Goal: Task Accomplishment & Management: Manage account settings

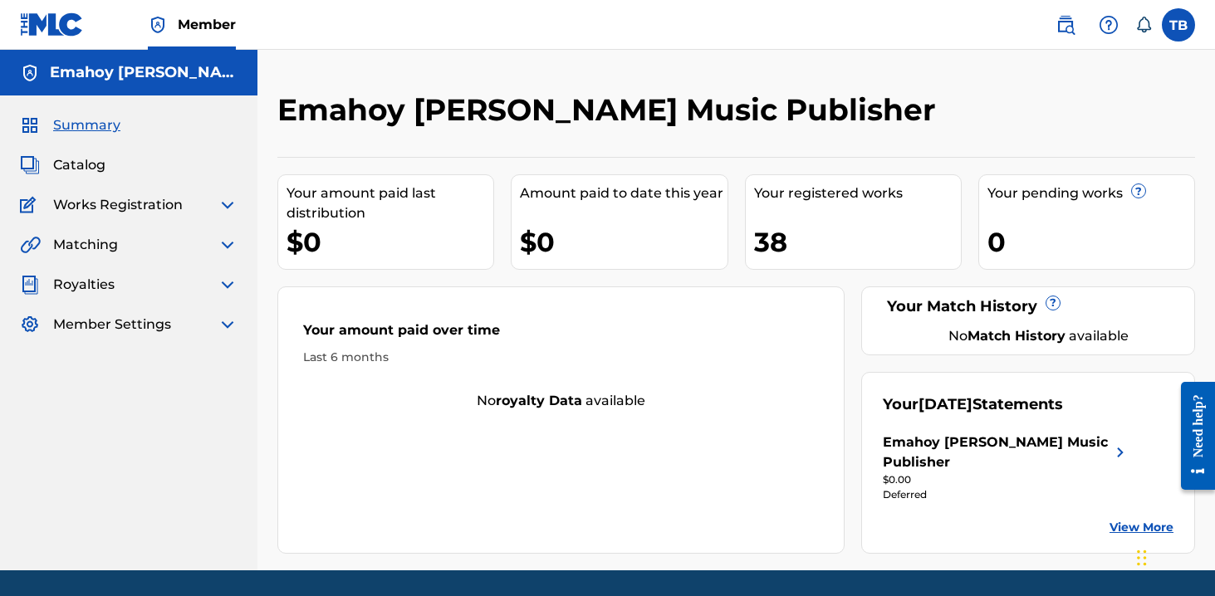
click at [142, 330] on span "Member Settings" at bounding box center [112, 325] width 118 height 20
click at [218, 319] on img at bounding box center [228, 325] width 20 height 20
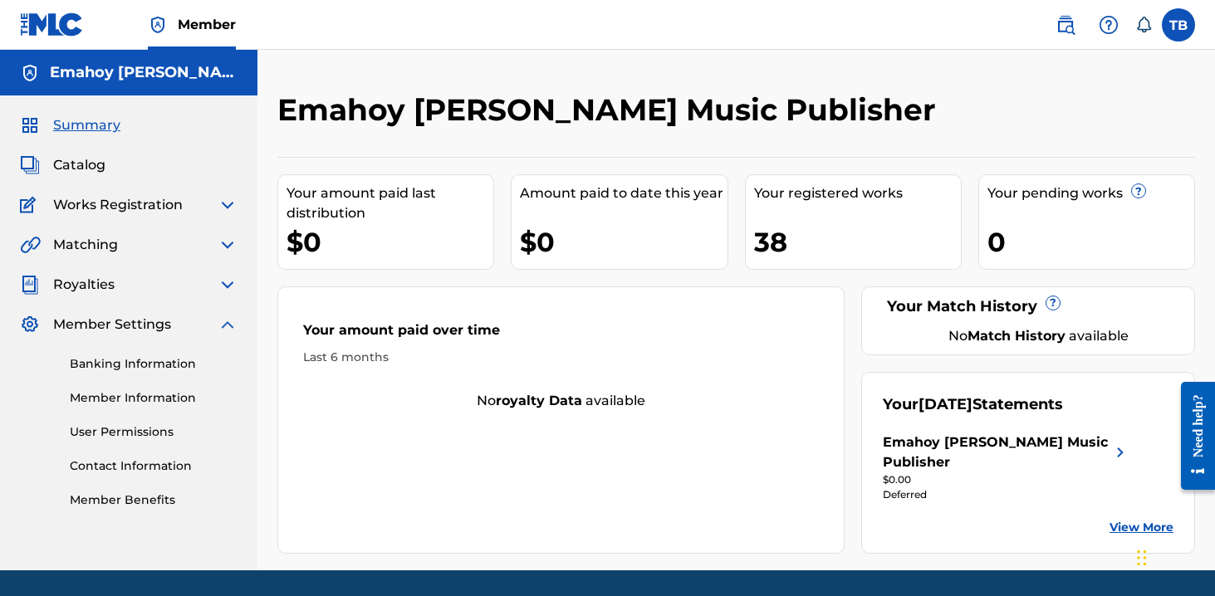
click at [140, 366] on link "Banking Information" at bounding box center [154, 363] width 168 height 17
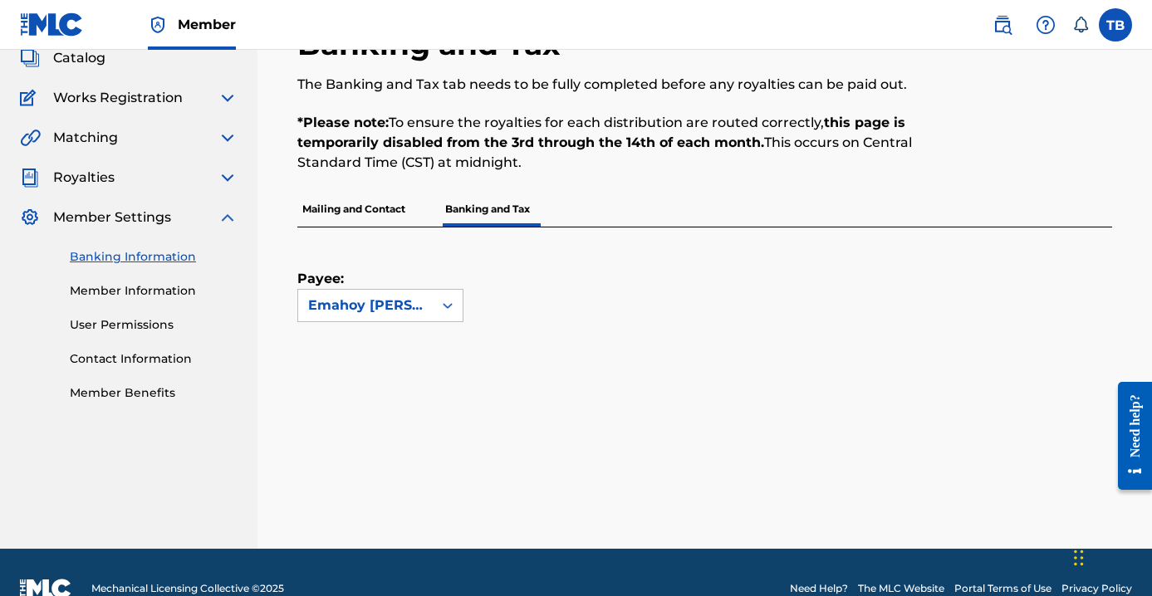
scroll to position [139, 0]
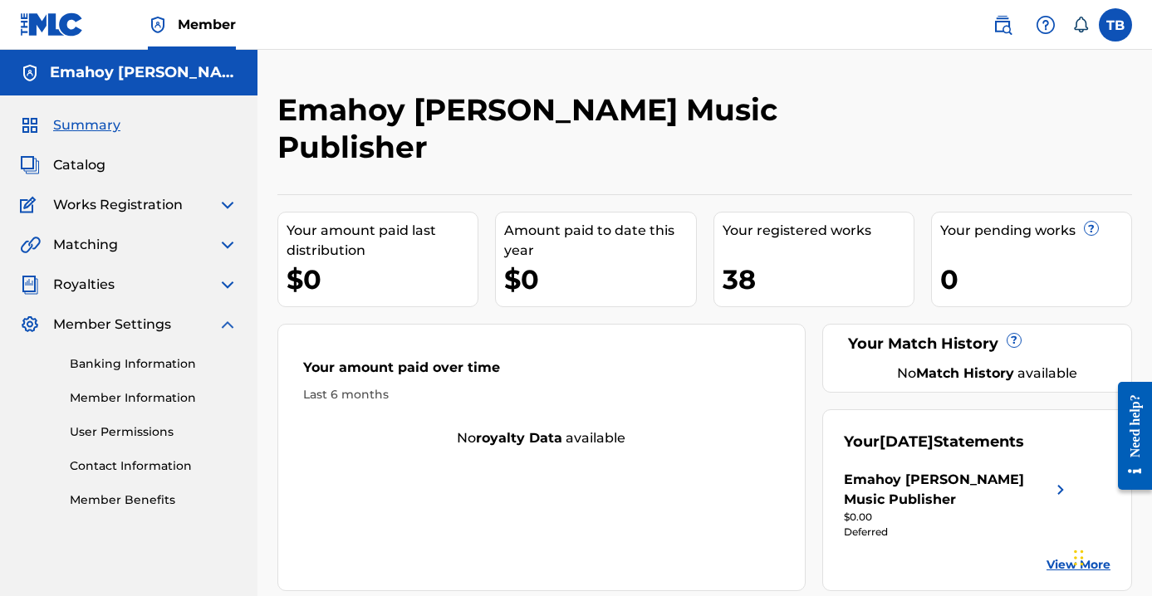
click at [150, 364] on link "Banking Information" at bounding box center [154, 363] width 168 height 17
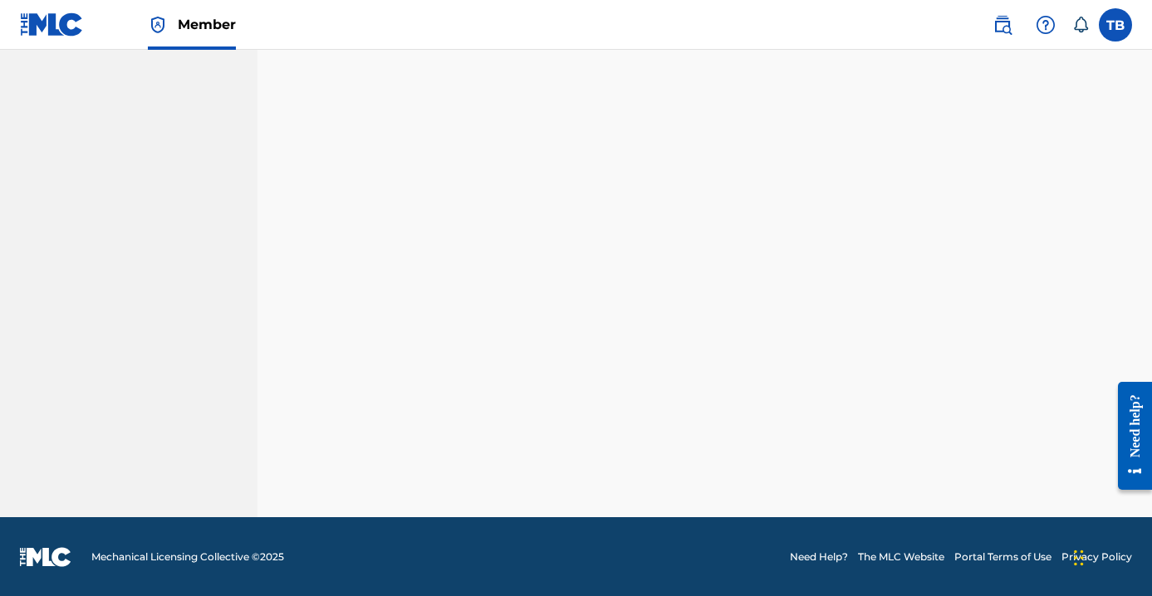
scroll to position [426, 0]
